Goal: Information Seeking & Learning: Learn about a topic

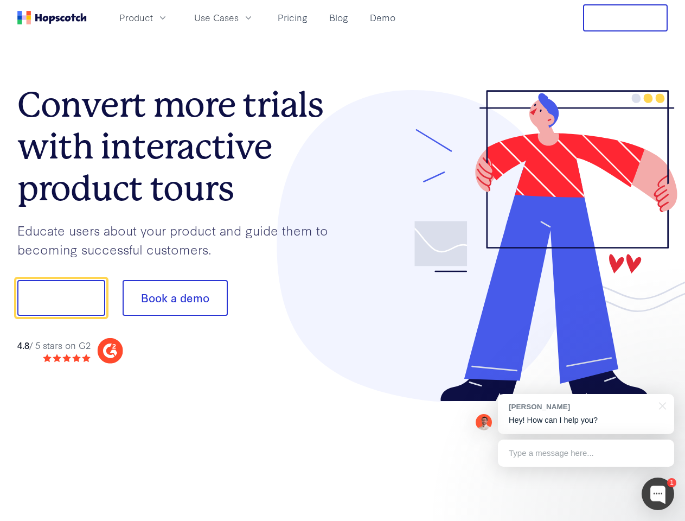
click at [343, 261] on div at bounding box center [506, 246] width 326 height 312
click at [153, 17] on span "Product" at bounding box center [136, 18] width 34 height 14
click at [239, 17] on span "Use Cases" at bounding box center [216, 18] width 45 height 14
click at [626, 18] on button "Free Trial" at bounding box center [625, 17] width 85 height 27
click at [61, 298] on button "Show me!" at bounding box center [61, 298] width 88 height 36
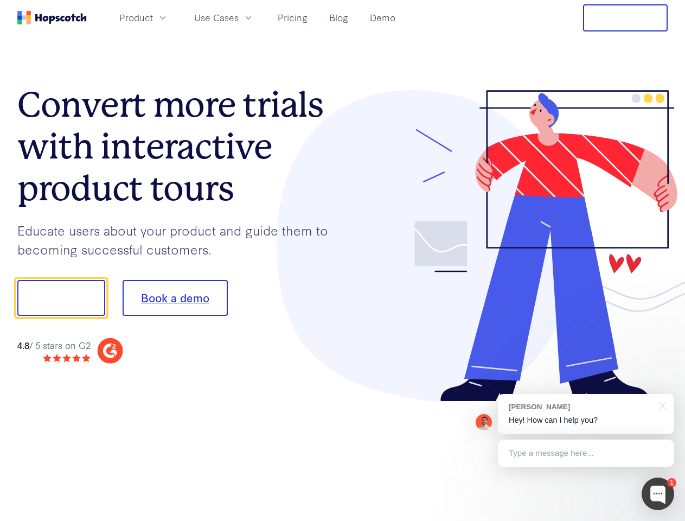
click at [175, 298] on button "Book a demo" at bounding box center [175, 298] width 105 height 36
click at [658, 494] on div at bounding box center [658, 494] width 33 height 33
click at [586, 414] on div "[PERSON_NAME] Hey! How can I help you?" at bounding box center [586, 414] width 176 height 40
click at [661, 405] on div at bounding box center [573, 369] width 204 height 217
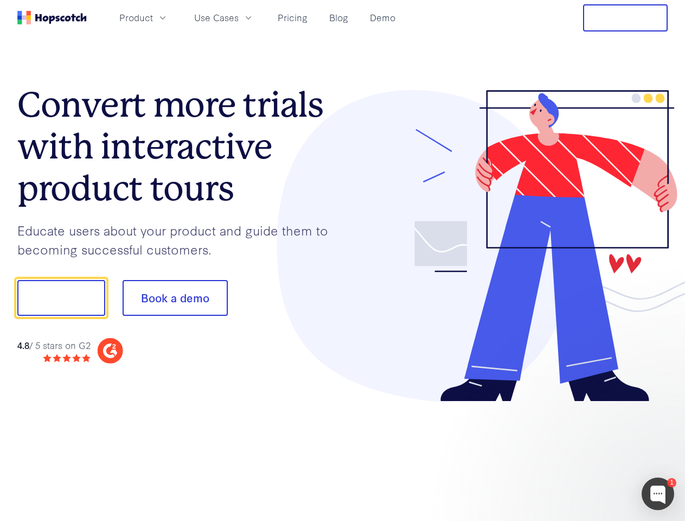
click at [586, 453] on div at bounding box center [573, 369] width 204 height 217
